Goal: Check status: Check status

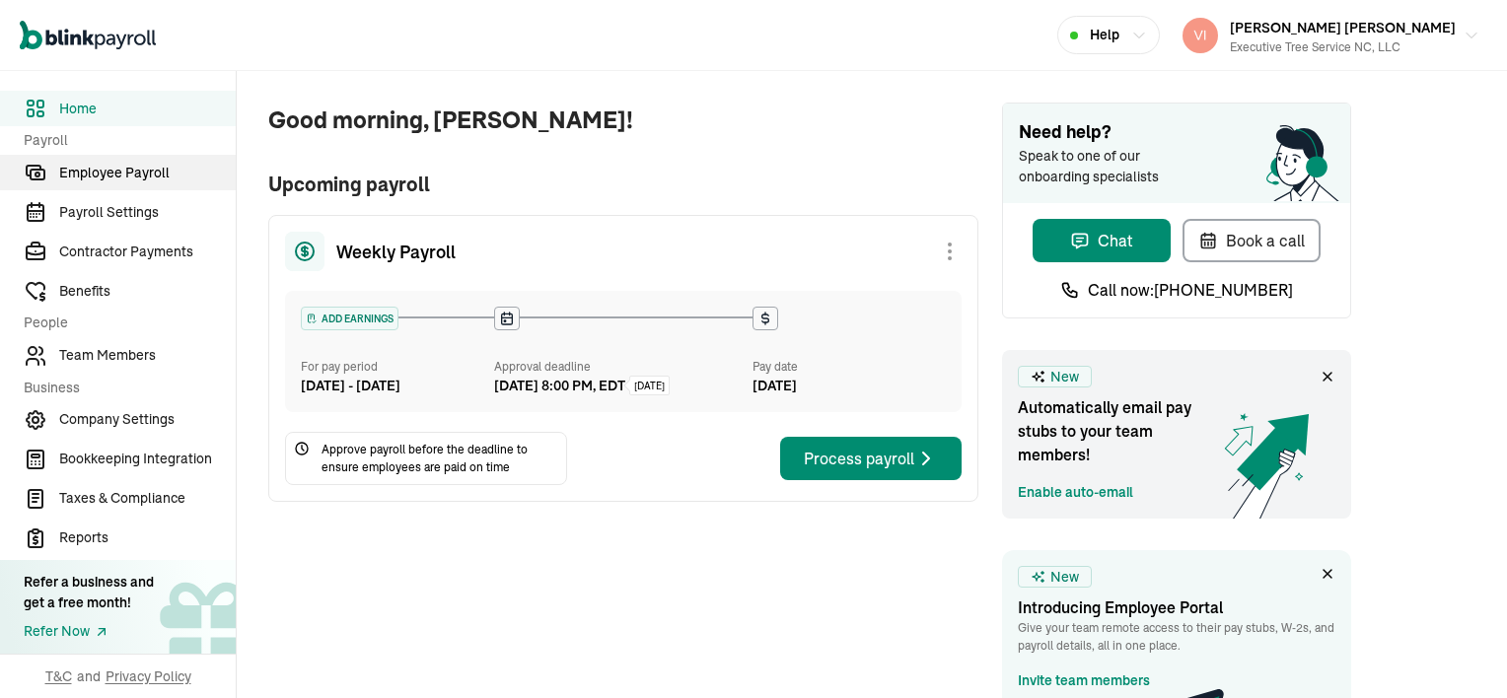
click at [145, 168] on span "Employee Payroll" at bounding box center [147, 173] width 177 height 21
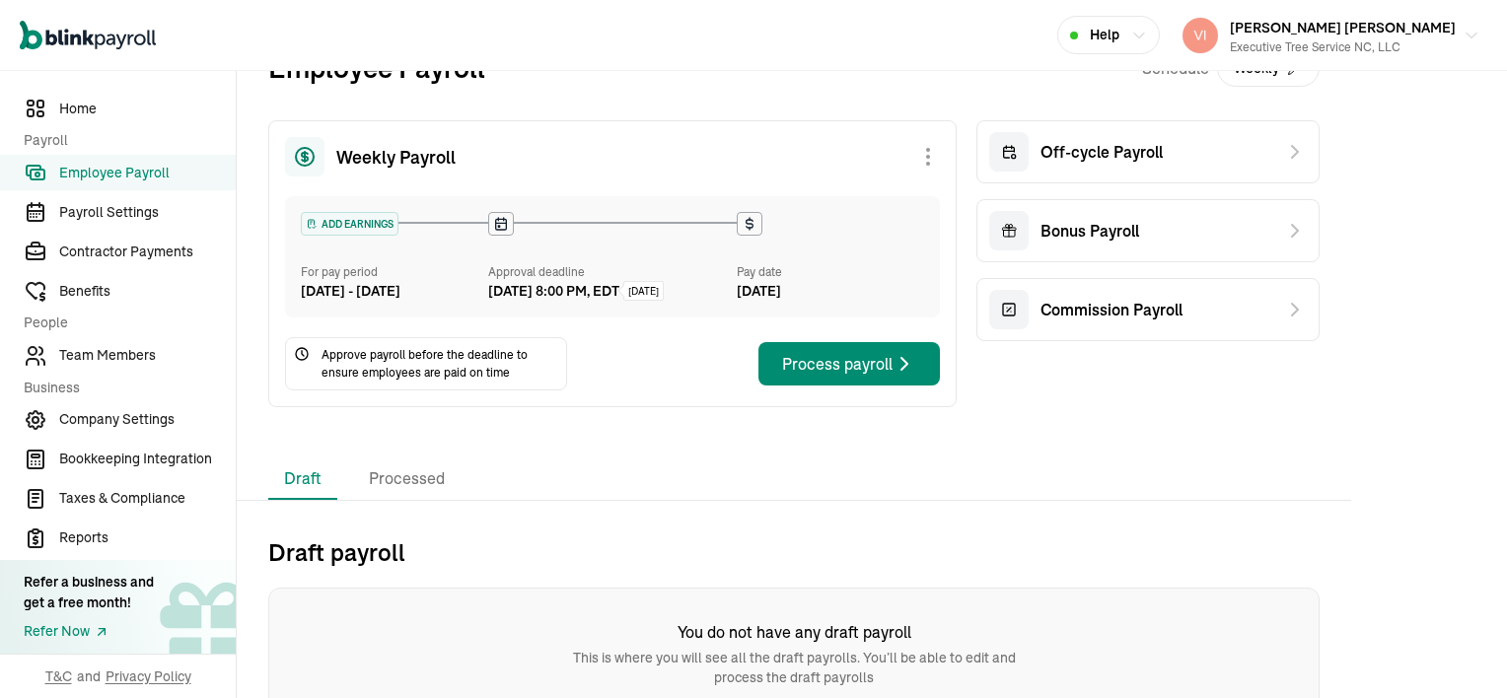
scroll to position [83, 0]
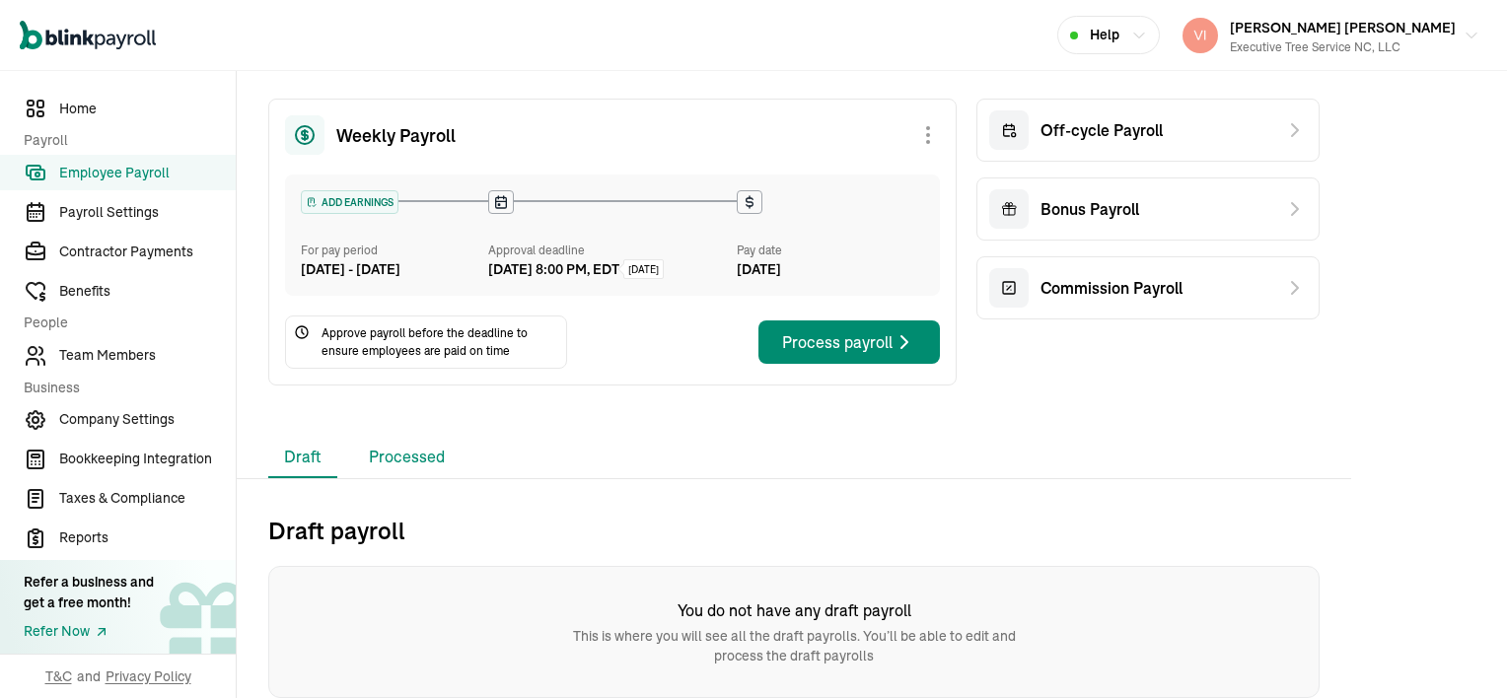
click at [434, 454] on li "Processed" at bounding box center [406, 457] width 107 height 41
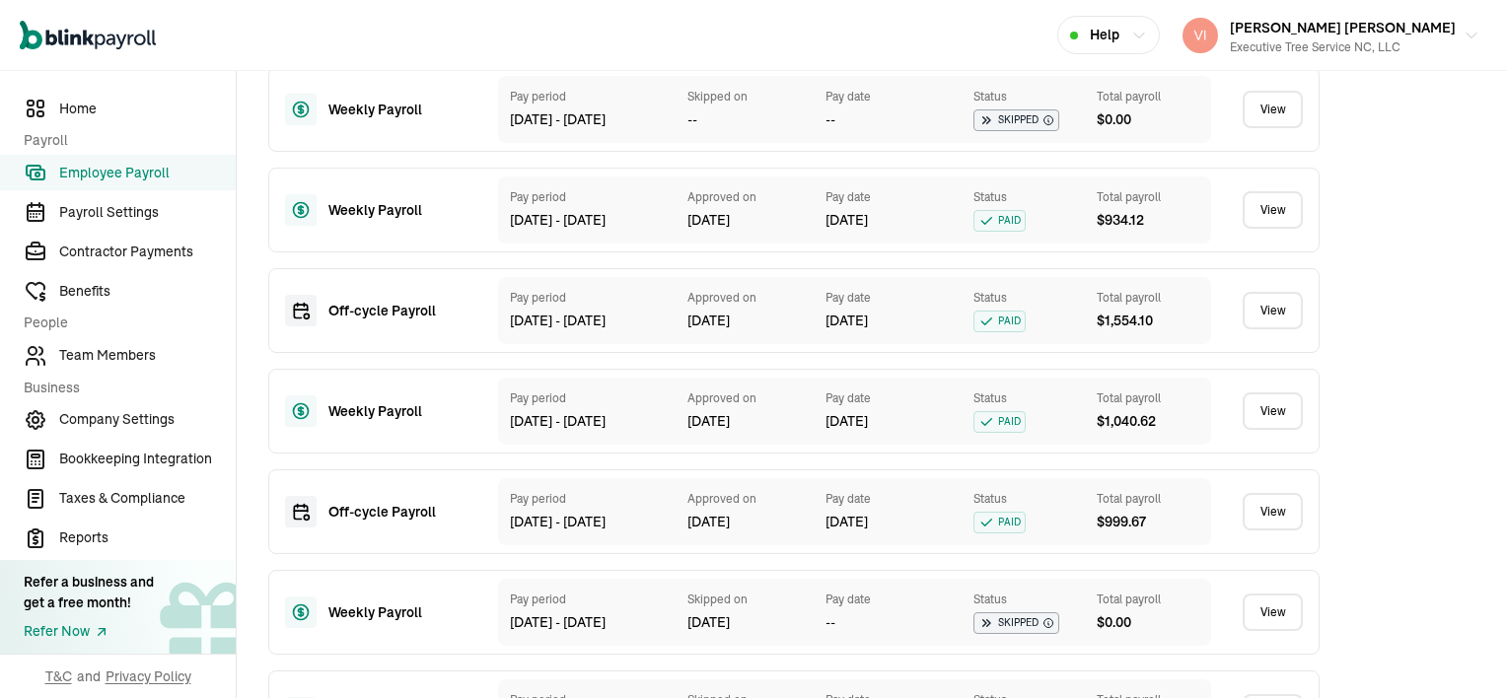
scroll to position [0, 0]
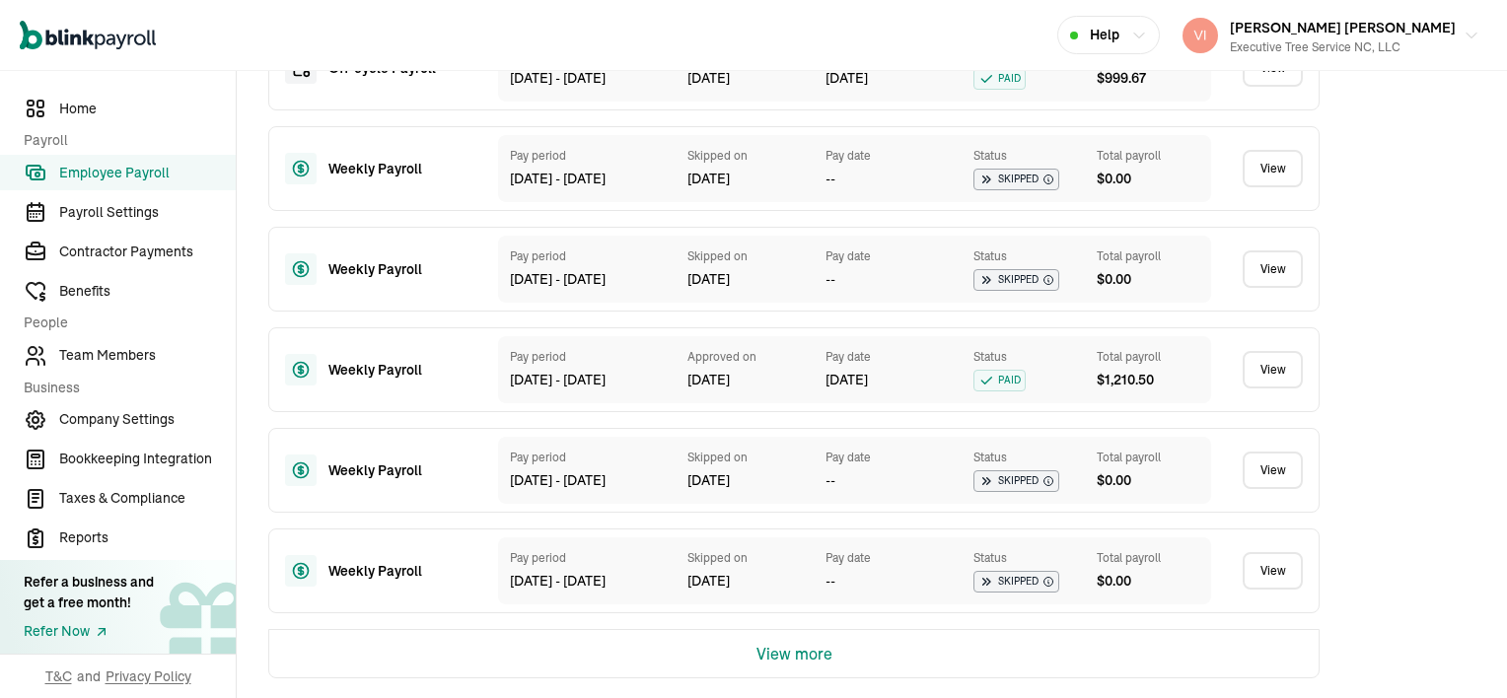
click at [824, 653] on button "View more" at bounding box center [794, 653] width 76 height 47
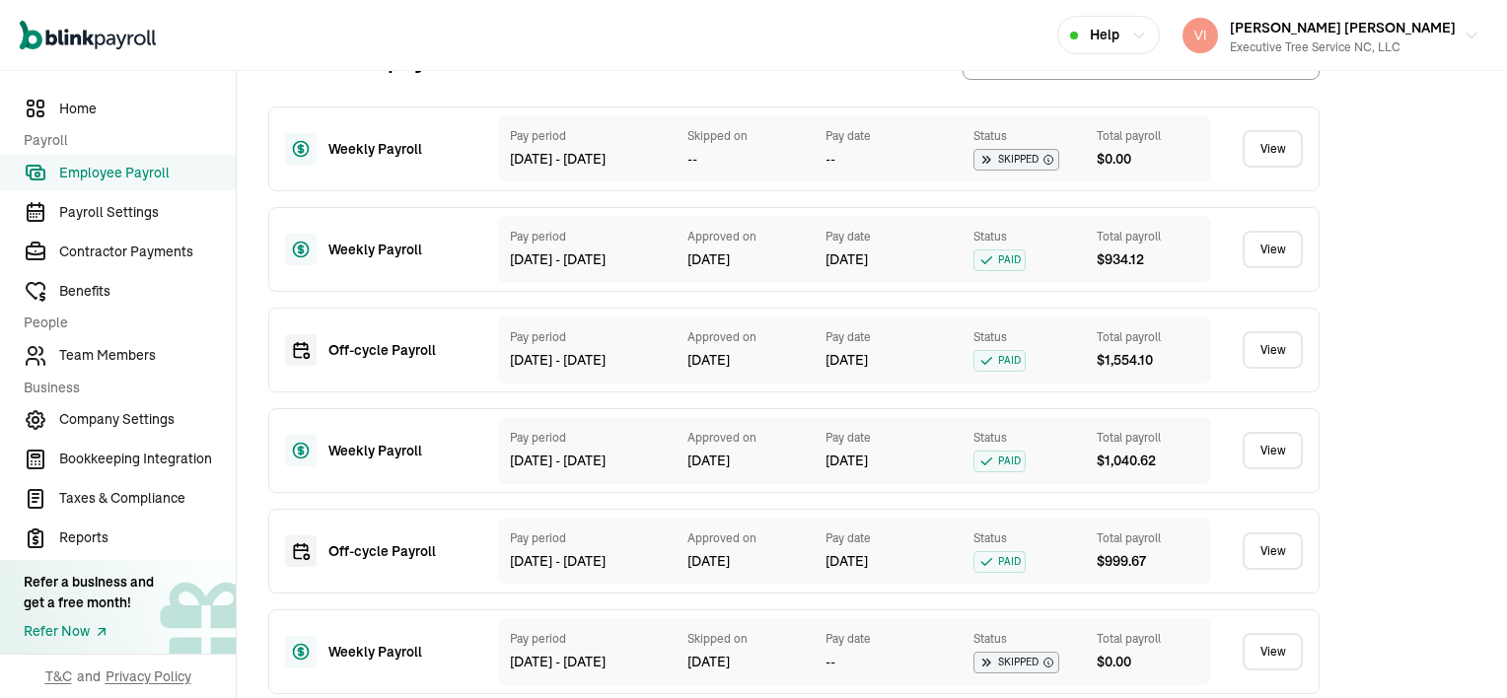
click at [1268, 165] on link "View" at bounding box center [1273, 148] width 60 height 37
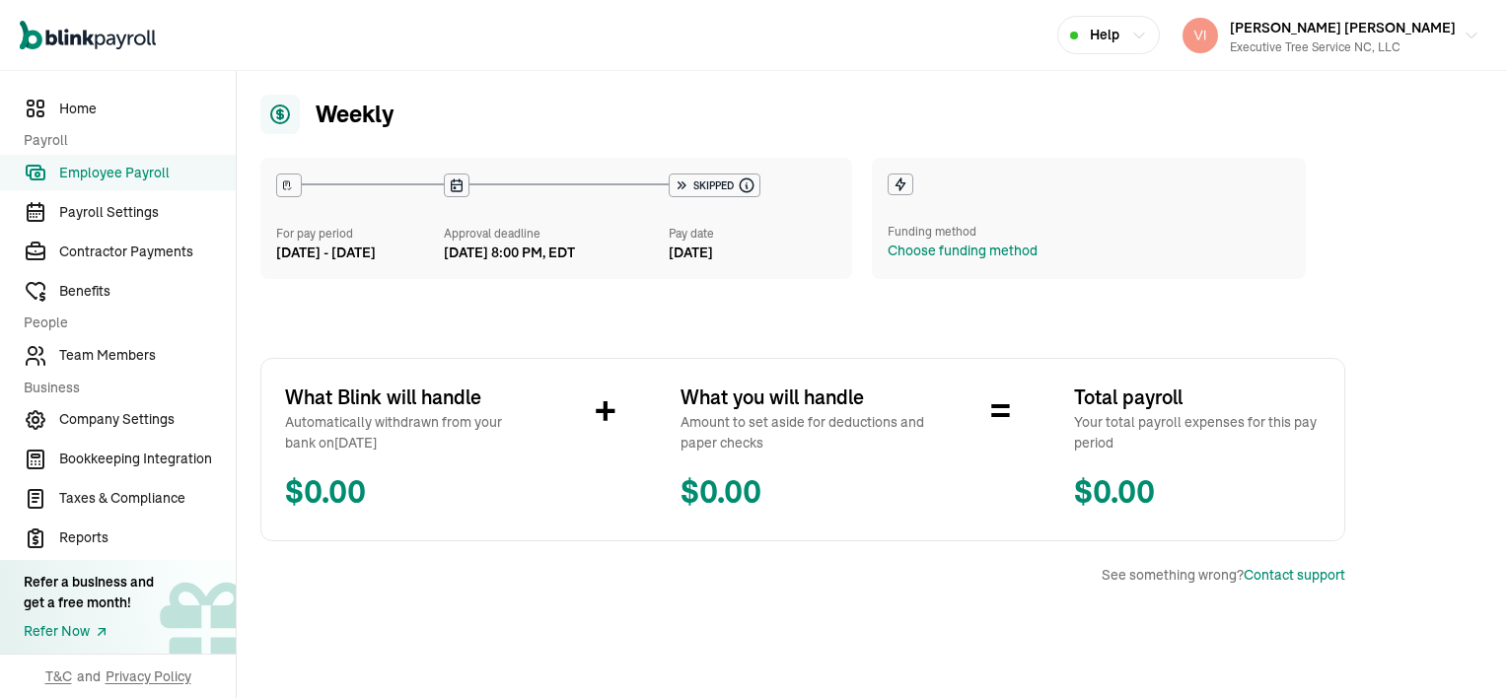
click at [146, 178] on span "Employee Payroll" at bounding box center [147, 173] width 177 height 21
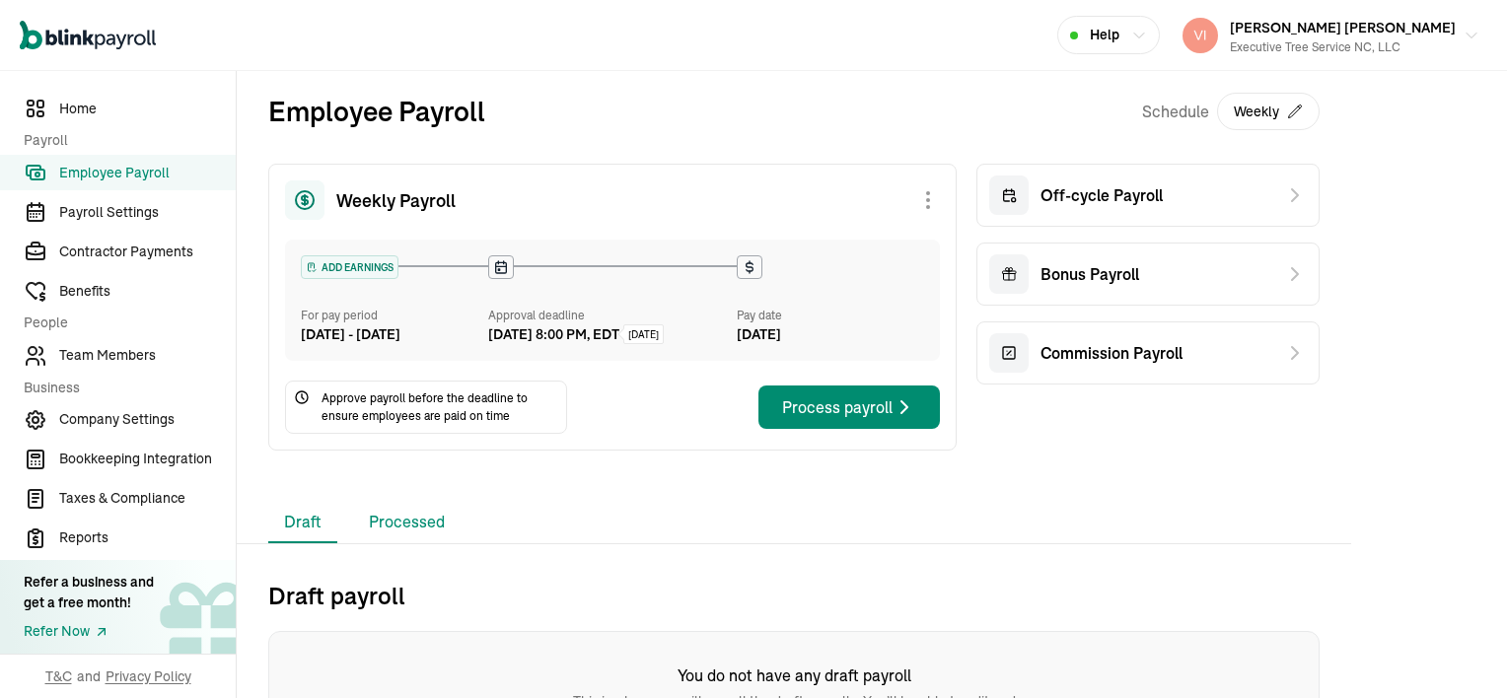
click at [379, 539] on li "Processed" at bounding box center [406, 522] width 107 height 41
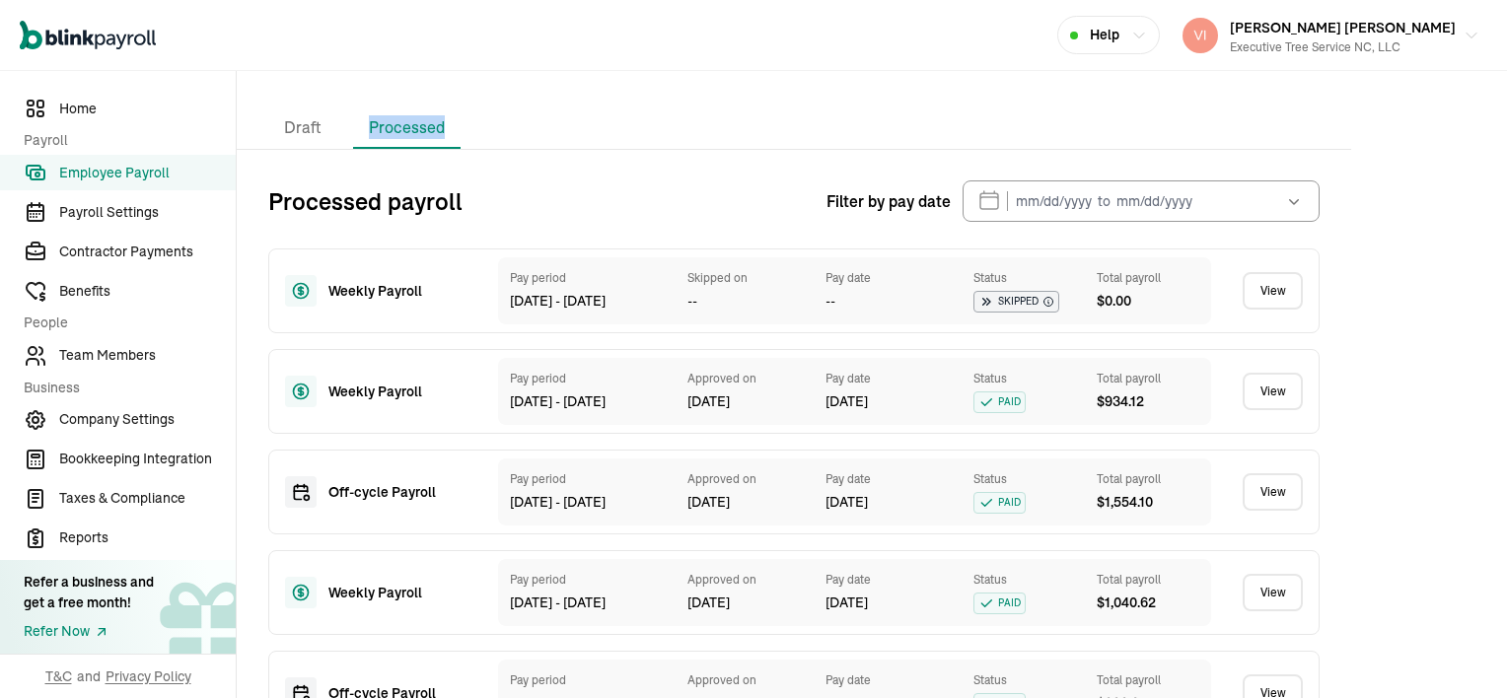
click at [1273, 410] on link "View" at bounding box center [1273, 391] width 60 height 37
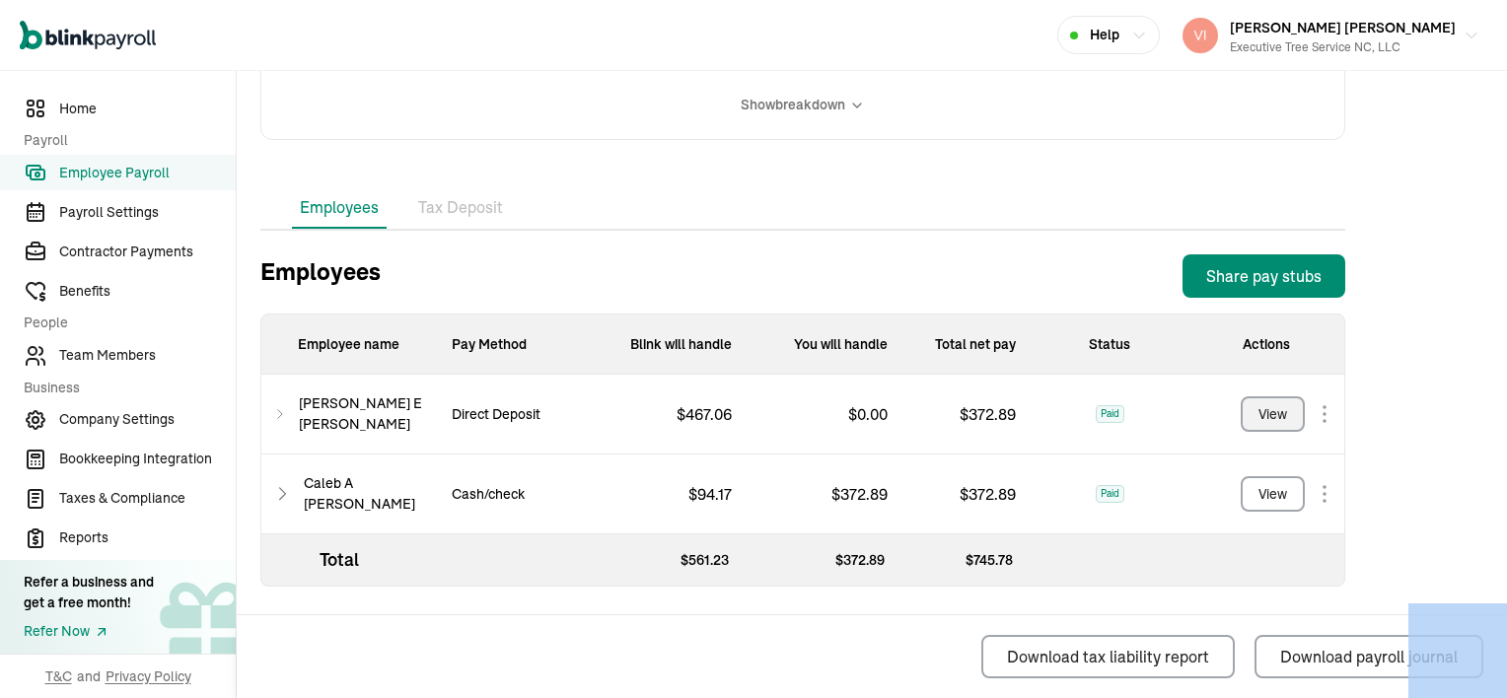
click at [1279, 415] on div "View" at bounding box center [1272, 414] width 29 height 21
